Goal: Information Seeking & Learning: Check status

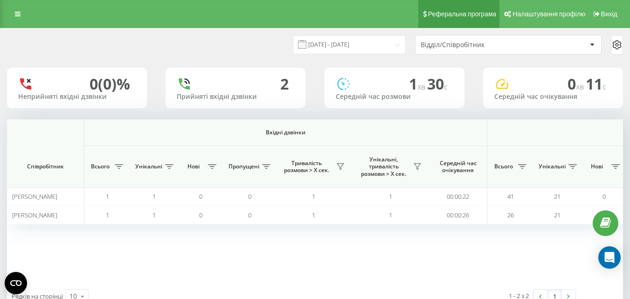
scroll to position [0, 550]
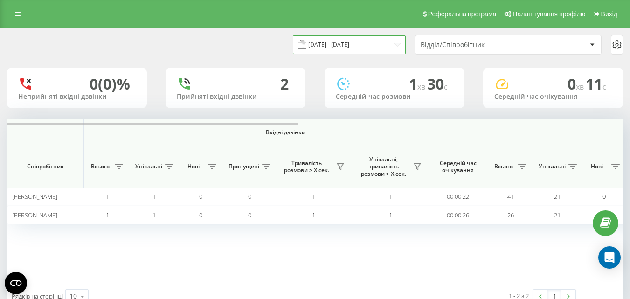
click at [328, 41] on input "[DATE] - [DATE]" at bounding box center [349, 44] width 113 height 18
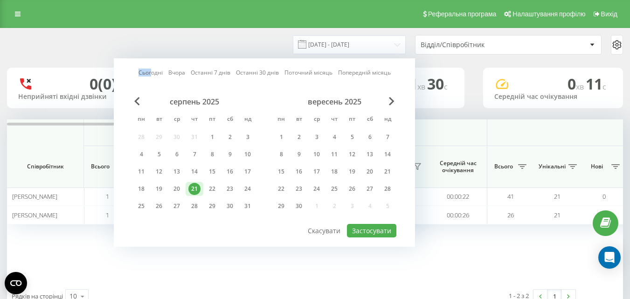
click at [151, 70] on link "Сьогодні" at bounding box center [150, 72] width 24 height 9
click at [382, 227] on button "Застосувати" at bounding box center [371, 231] width 49 height 14
type input "22.08.2025 - 22.08.2025"
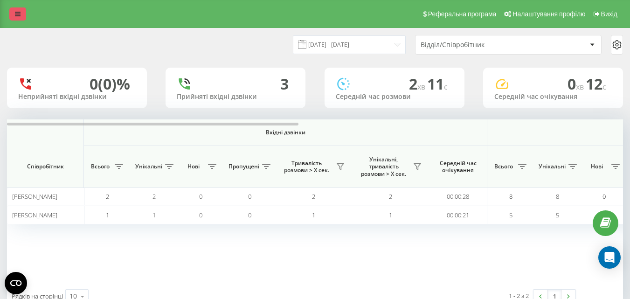
click at [14, 9] on link at bounding box center [17, 13] width 17 height 13
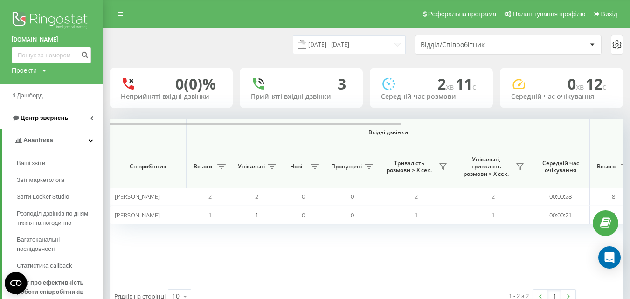
click at [36, 119] on span "Центр звернень" at bounding box center [45, 117] width 48 height 7
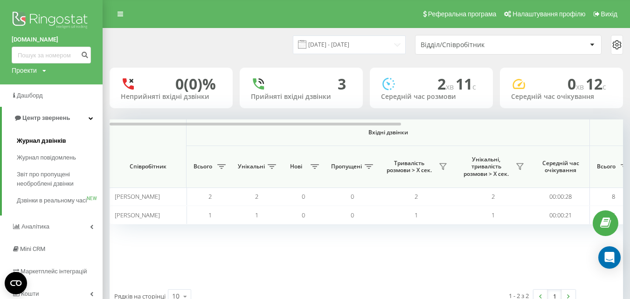
click at [39, 138] on span "Журнал дзвінків" at bounding box center [41, 140] width 49 height 9
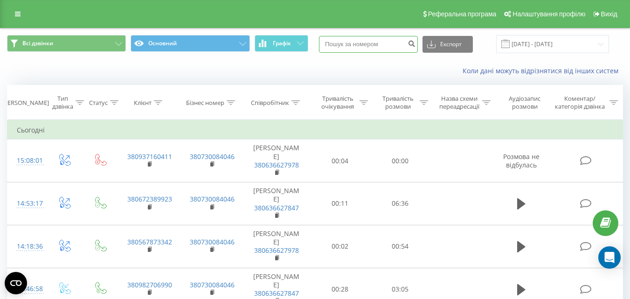
click at [350, 47] on input at bounding box center [368, 44] width 99 height 17
paste input "380674110957"
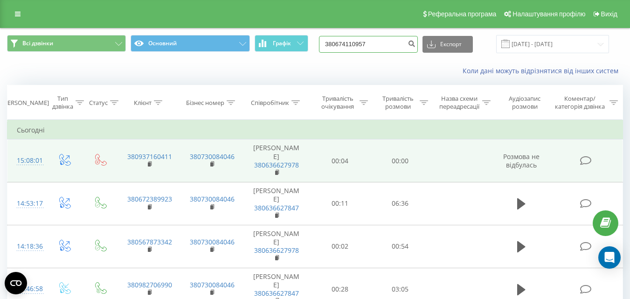
type input "380674110957"
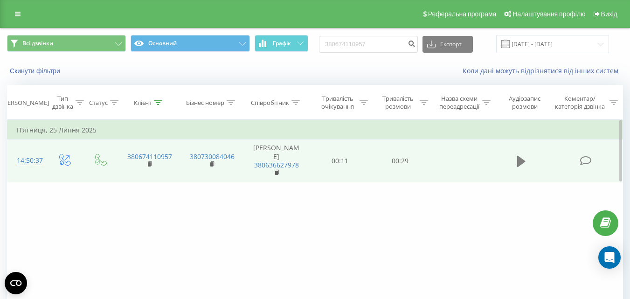
click at [521, 161] on icon at bounding box center [521, 161] width 8 height 11
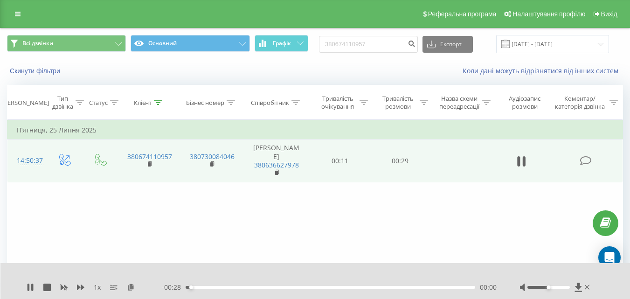
click at [231, 285] on div "- 00:28 00:00 00:00" at bounding box center [329, 286] width 335 height 9
click at [235, 290] on div "- 00:27 00:01 00:01" at bounding box center [329, 286] width 335 height 9
click at [235, 288] on div "00:05" at bounding box center [329, 287] width 289 height 3
drag, startPoint x: 548, startPoint y: 286, endPoint x: 569, endPoint y: 287, distance: 21.0
click at [569, 287] on div "Accessibility label" at bounding box center [570, 287] width 4 height 4
